Goal: Communication & Community: Connect with others

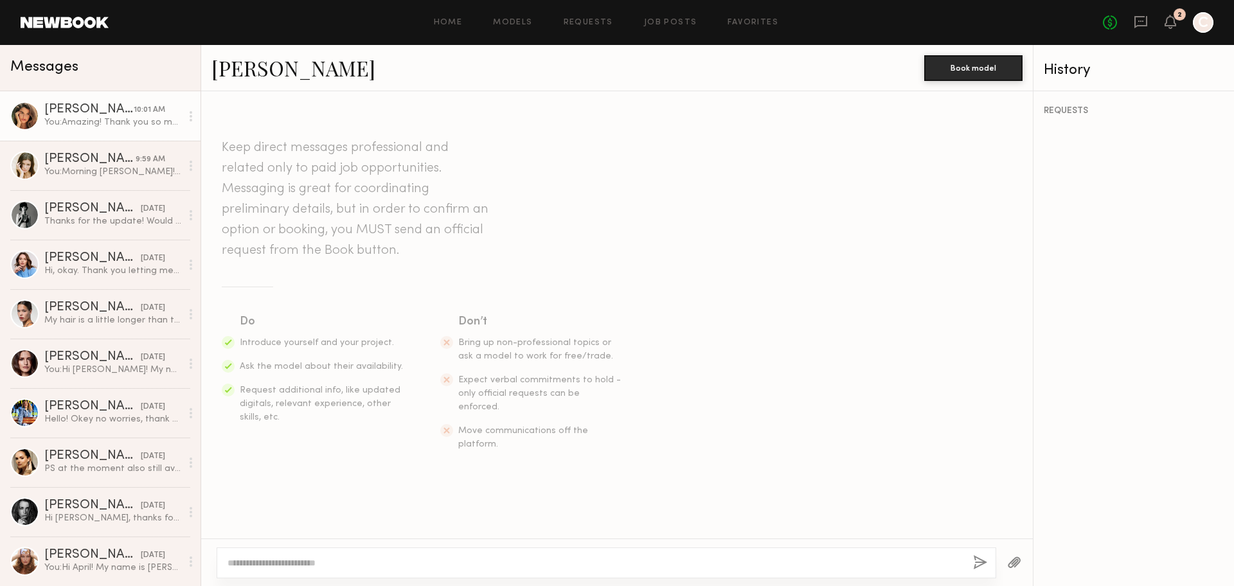
scroll to position [923, 0]
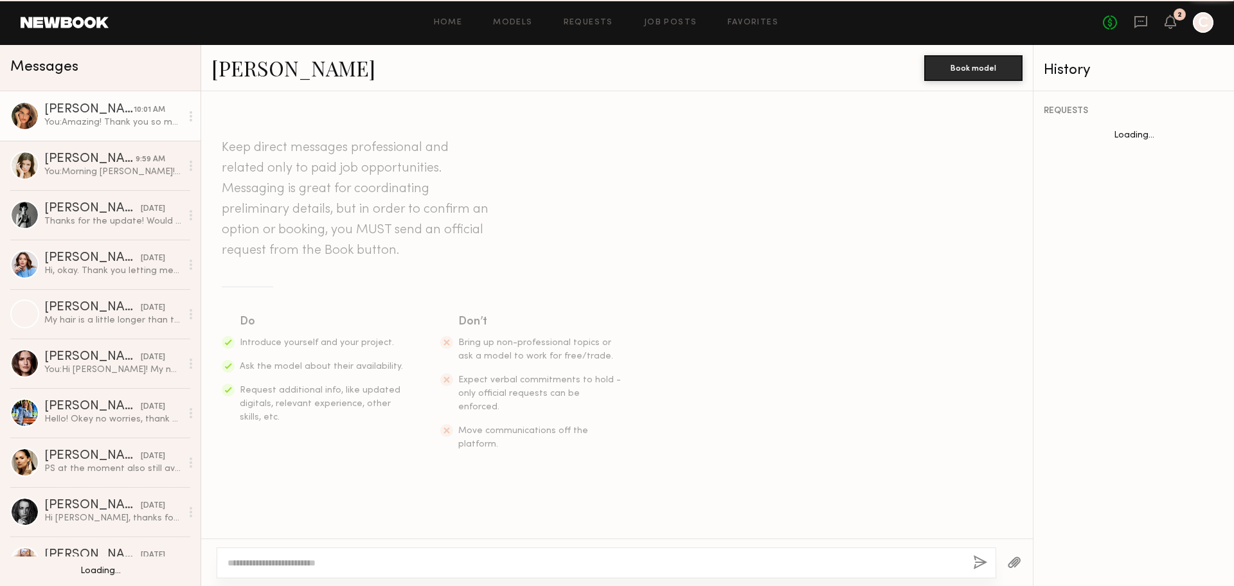
scroll to position [822, 0]
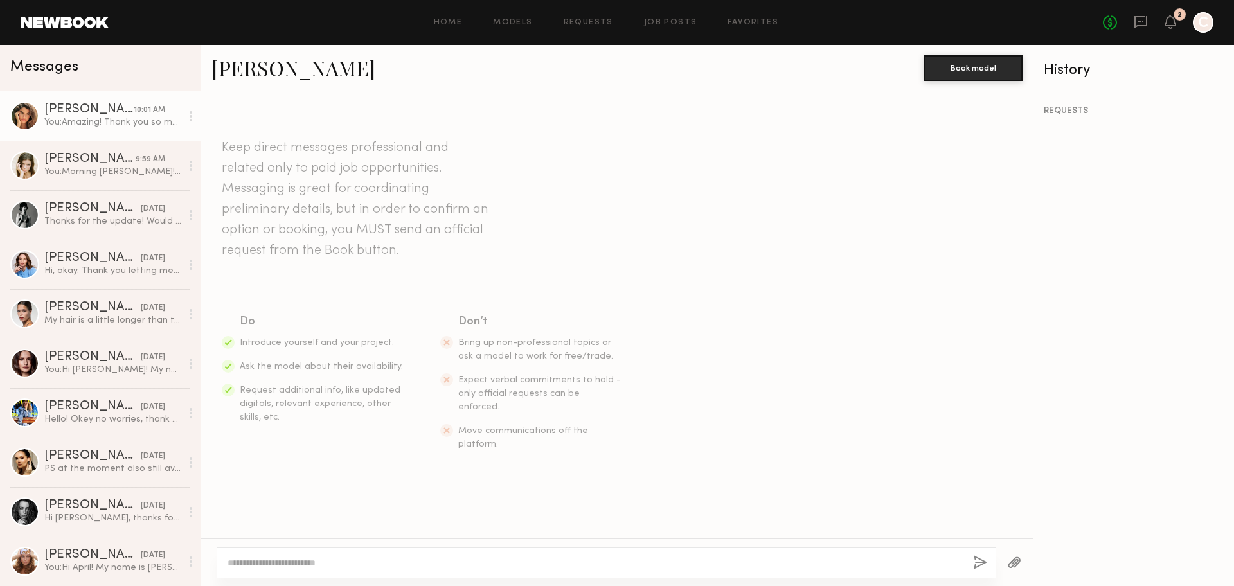
scroll to position [822, 0]
